Goal: Task Accomplishment & Management: Use online tool/utility

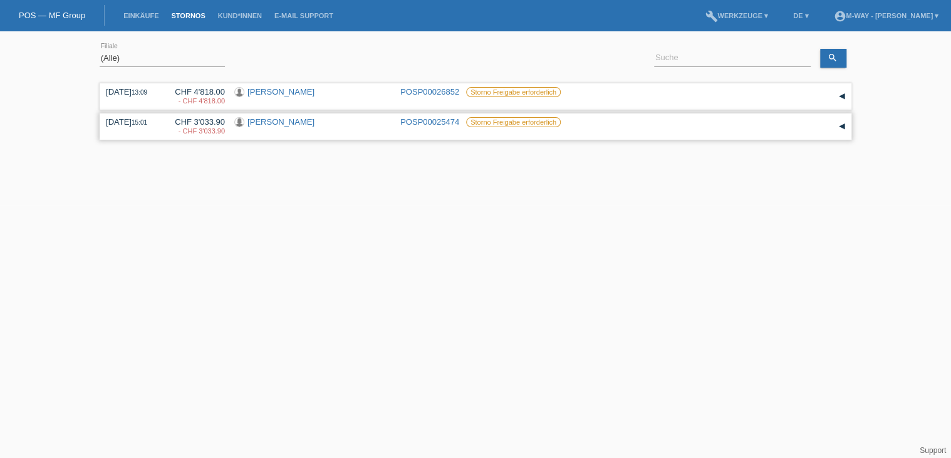
click at [840, 125] on div "▾" at bounding box center [841, 126] width 19 height 19
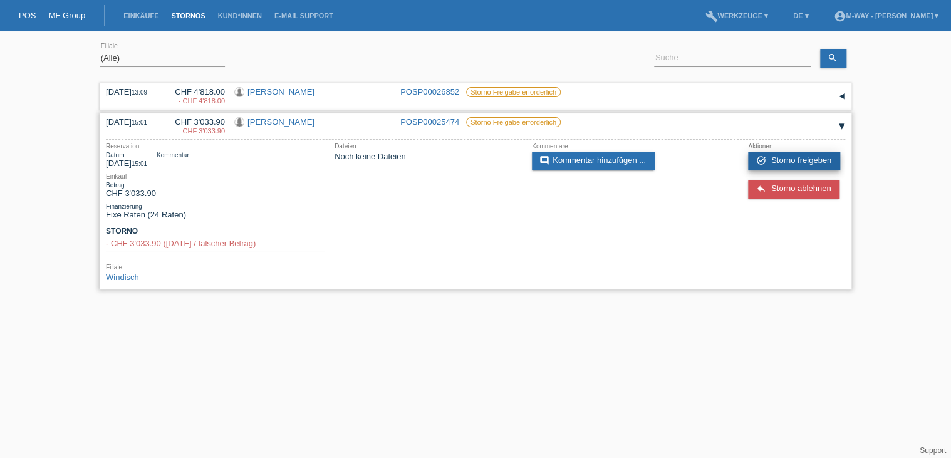
click at [809, 156] on span "Storno freigeben" at bounding box center [801, 159] width 60 height 9
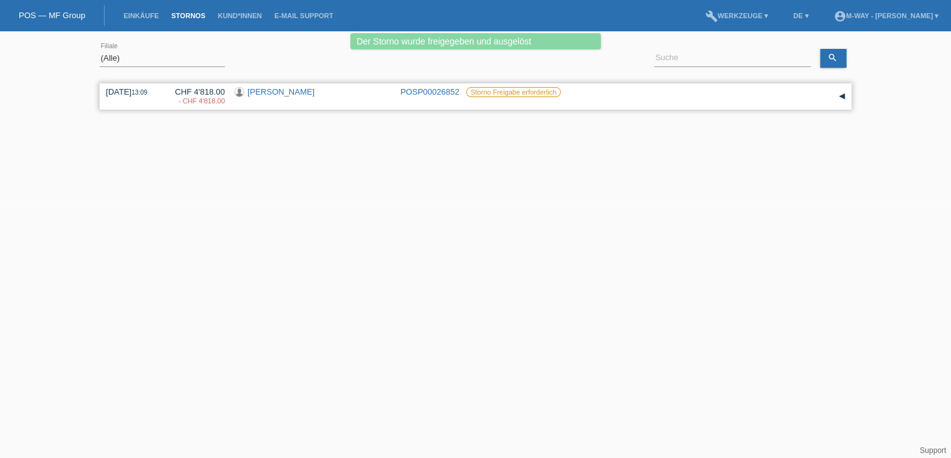
click at [841, 94] on div "▾" at bounding box center [841, 96] width 19 height 19
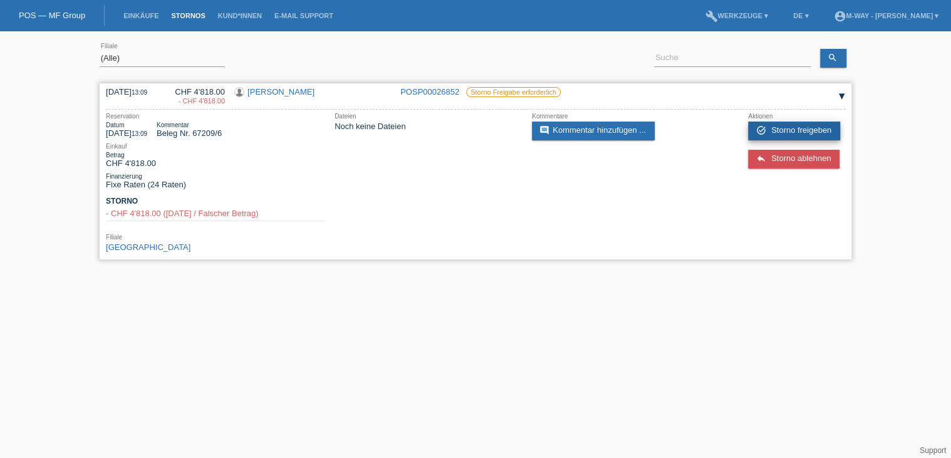
click at [799, 128] on span "Storno freigeben" at bounding box center [801, 129] width 60 height 9
